Goal: Use online tool/utility: Use online tool/utility

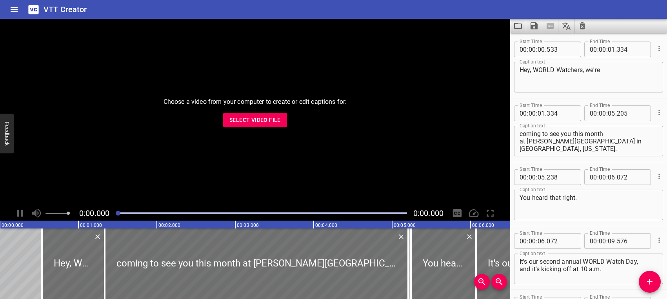
scroll to position [11350, 0]
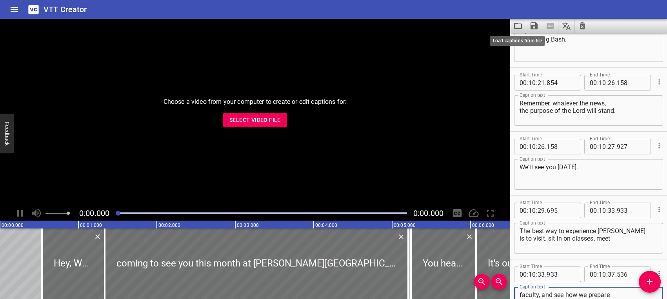
click at [516, 27] on icon "Load captions from file" at bounding box center [518, 25] width 9 height 9
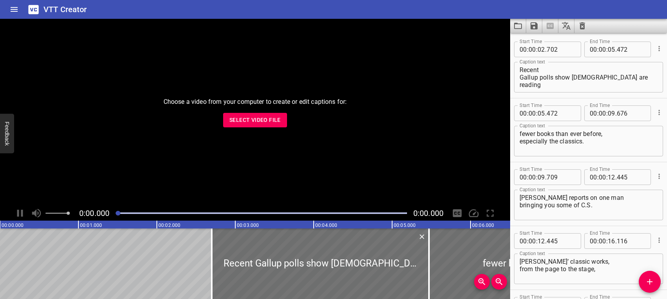
scroll to position [2716, 0]
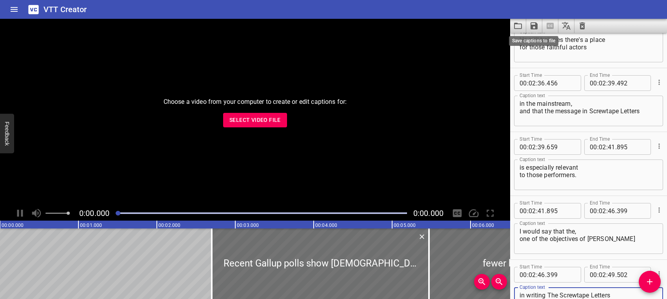
type textarea "in writing The Screwtape Letters is guarding your heart."
click at [534, 26] on icon "Save captions to file" at bounding box center [534, 25] width 7 height 7
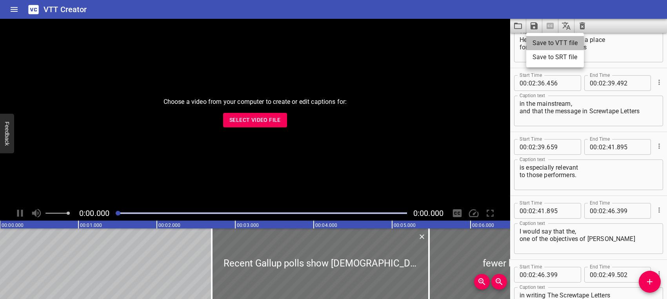
click at [535, 42] on li "Save to VTT file" at bounding box center [556, 43] width 58 height 14
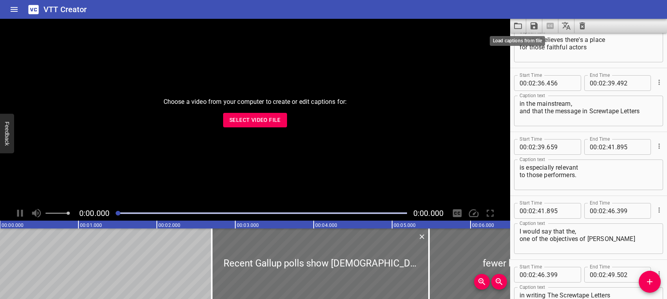
click at [520, 25] on icon "Load captions from file" at bounding box center [518, 25] width 9 height 9
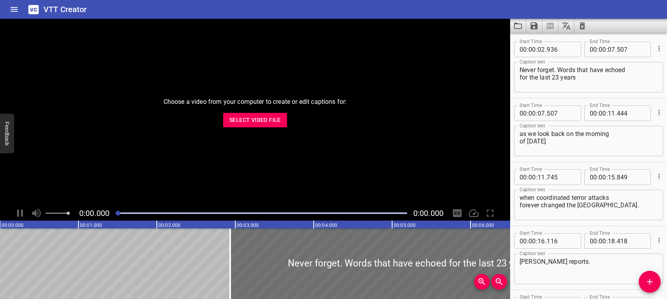
scroll to position [2204, 0]
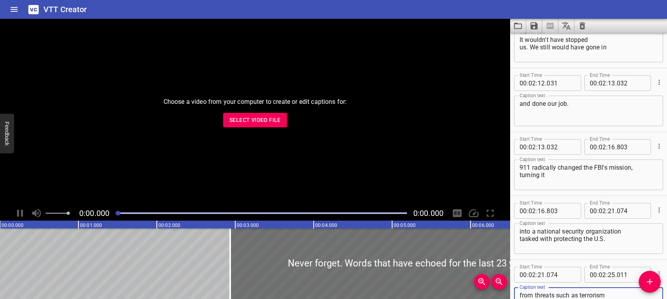
type textarea "from threats such as terrorism and foreign intelligence operations."
click at [535, 26] on icon "Save captions to file" at bounding box center [534, 25] width 7 height 7
click at [535, 43] on li "Save to VTT file" at bounding box center [556, 43] width 58 height 14
click at [517, 24] on icon "Load captions from file" at bounding box center [518, 26] width 8 height 6
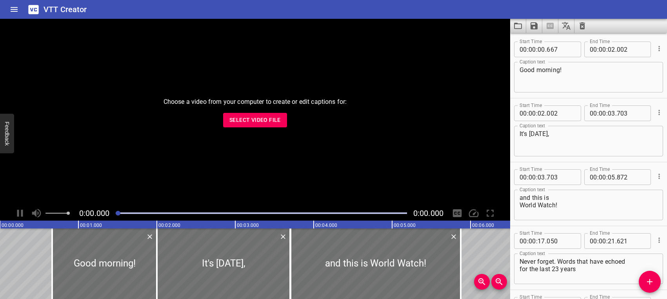
scroll to position [10774, 0]
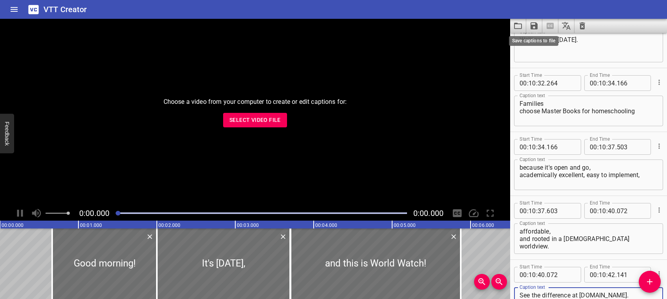
type textarea "See the difference at [DOMAIN_NAME]."
click at [534, 25] on icon "Save captions to file" at bounding box center [534, 25] width 7 height 7
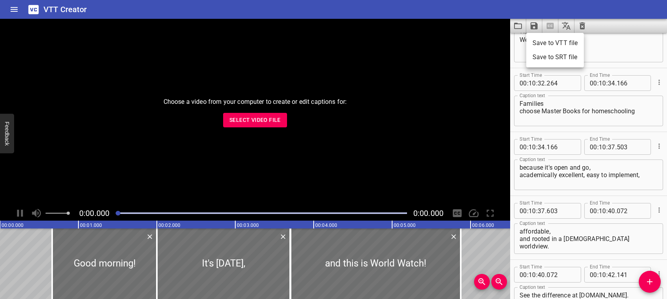
click at [540, 44] on li "Save to VTT file" at bounding box center [556, 43] width 58 height 14
